Goal: Task Accomplishment & Management: Use online tool/utility

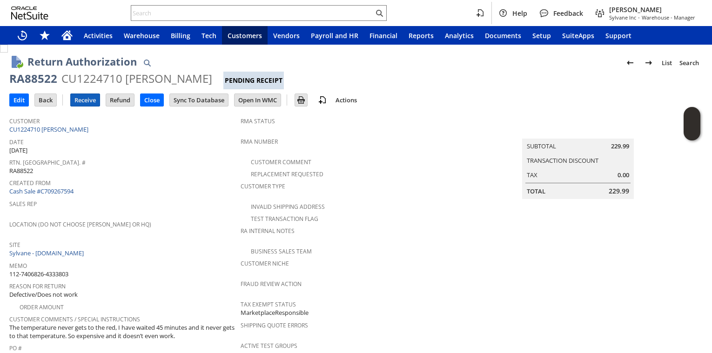
click at [84, 103] on input "Receive" at bounding box center [85, 100] width 29 height 12
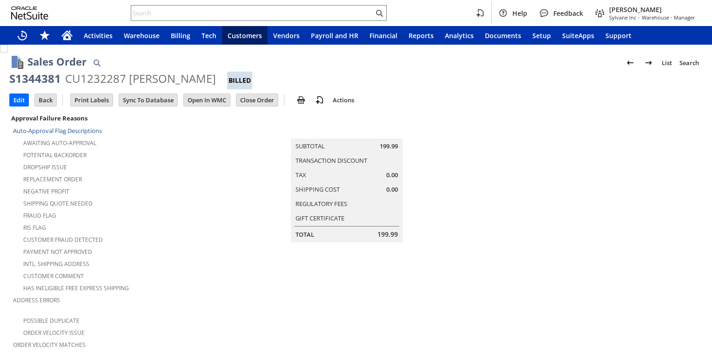
scroll to position [246, 0]
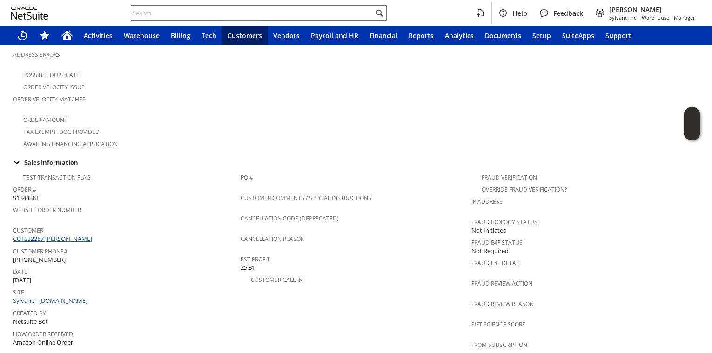
click at [86, 235] on link "CU1232287 Rosanna fabian" at bounding box center [53, 239] width 81 height 8
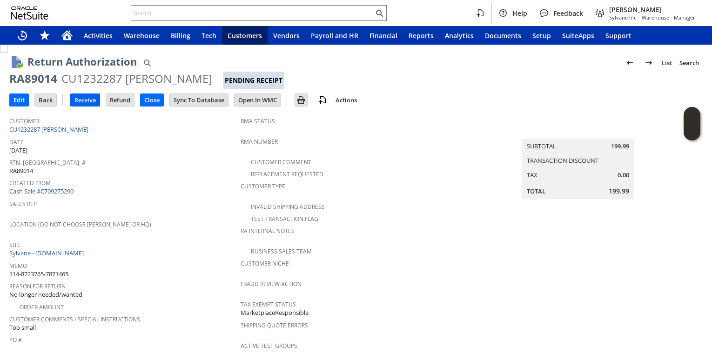
click at [85, 101] on input "Receive" at bounding box center [85, 100] width 29 height 12
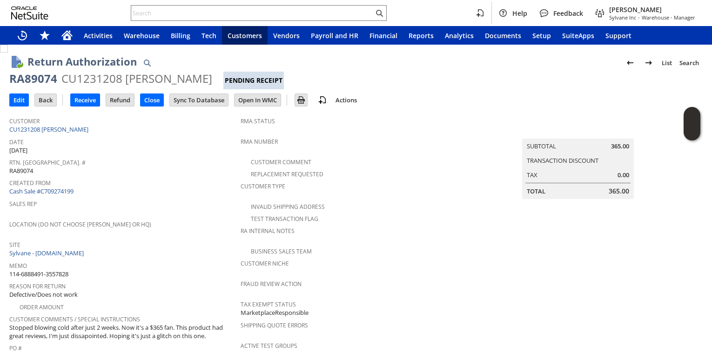
click at [35, 82] on div "RA89074" at bounding box center [33, 78] width 48 height 15
copy div "RA89074"
click at [153, 11] on input "text" at bounding box center [252, 12] width 243 height 11
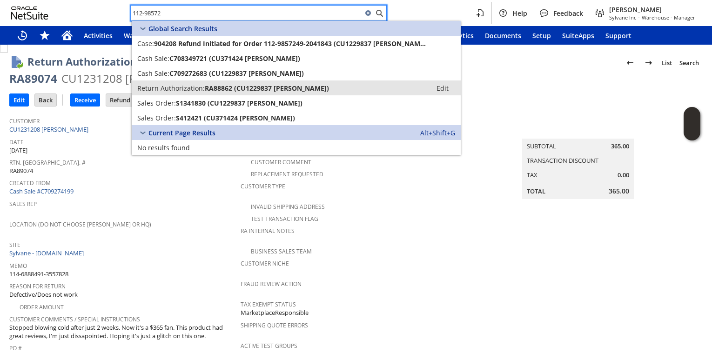
type input "112-98572"
click at [200, 92] on span "Return Authorization:" at bounding box center [171, 88] width 68 height 9
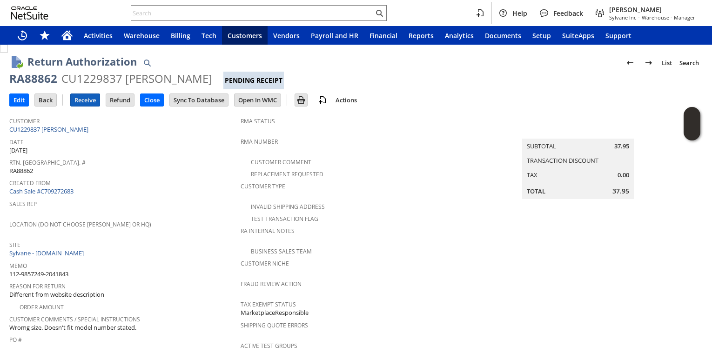
click at [87, 98] on input "Receive" at bounding box center [85, 100] width 29 height 12
click at [88, 104] on input "Receive" at bounding box center [85, 100] width 29 height 12
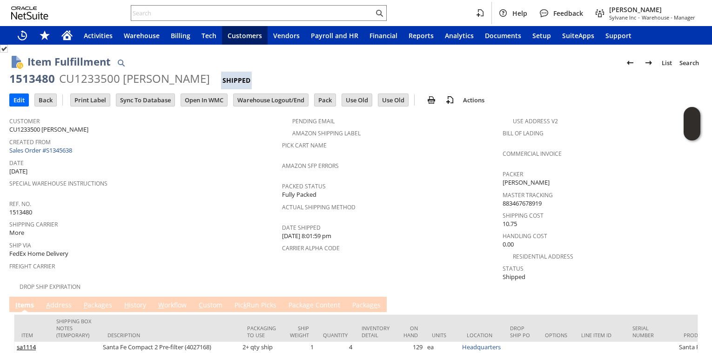
click at [90, 301] on link "P ackages" at bounding box center [97, 306] width 33 height 10
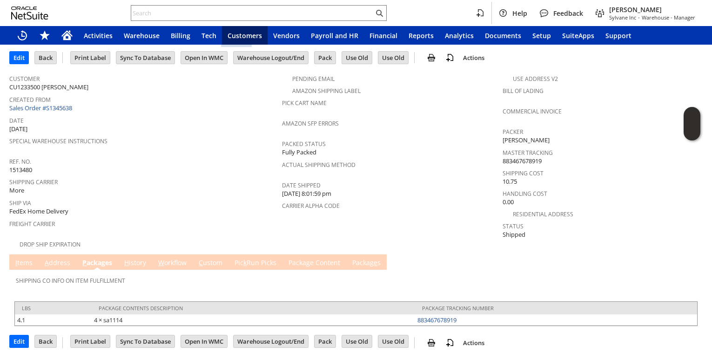
scroll to position [43, 0]
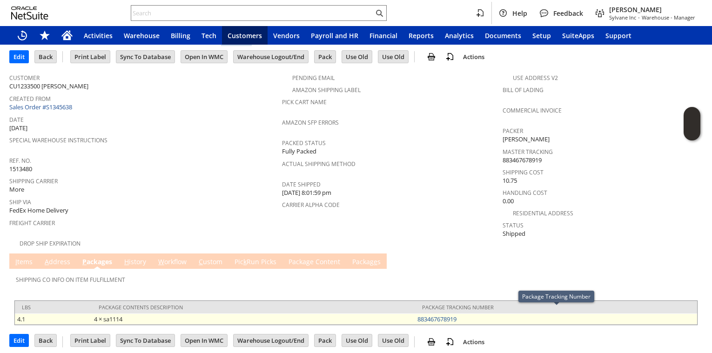
click at [467, 315] on td "883467678919" at bounding box center [556, 319] width 282 height 11
copy link "883467678919"
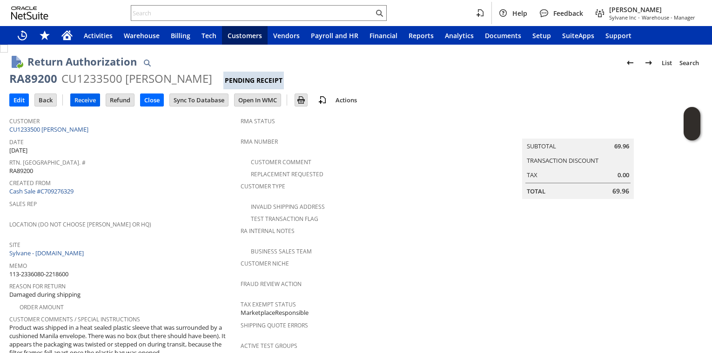
click at [81, 99] on input "Receive" at bounding box center [85, 100] width 29 height 12
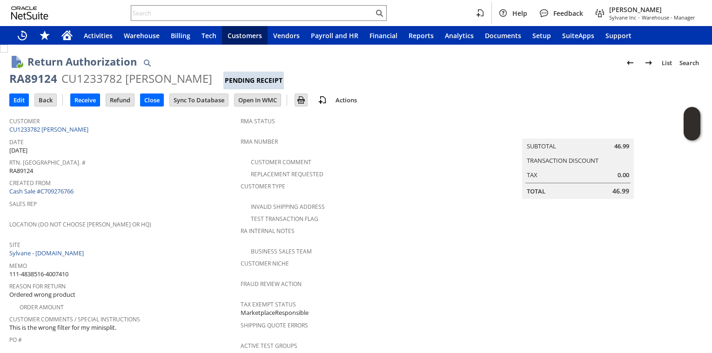
click at [128, 173] on div "Rtn. [GEOGRAPHIC_DATA]. # RA89124" at bounding box center [122, 166] width 227 height 20
click at [73, 98] on input "Receive" at bounding box center [85, 100] width 29 height 12
click at [80, 99] on input "Receive" at bounding box center [85, 100] width 29 height 12
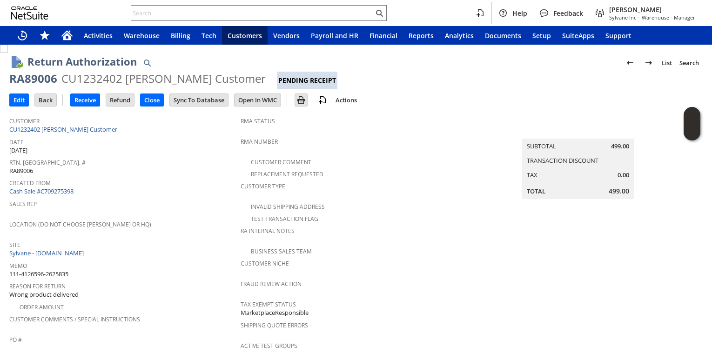
scroll to position [369, 0]
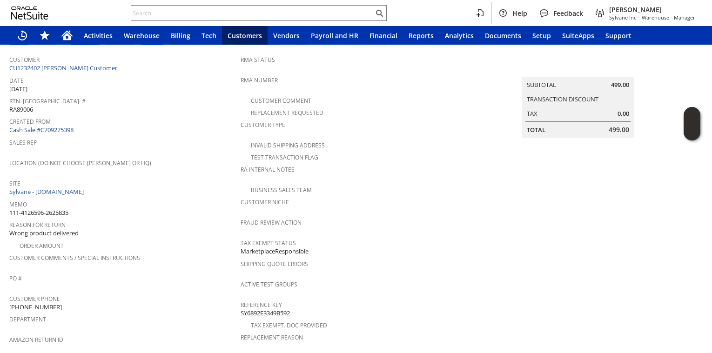
scroll to position [0, 0]
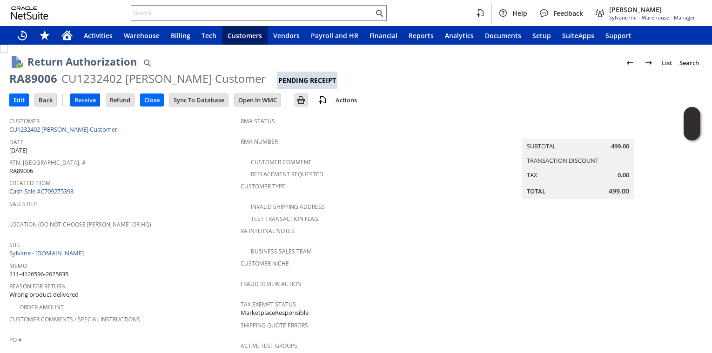
click at [84, 104] on input "Receive" at bounding box center [85, 100] width 29 height 12
